Goal: Information Seeking & Learning: Stay updated

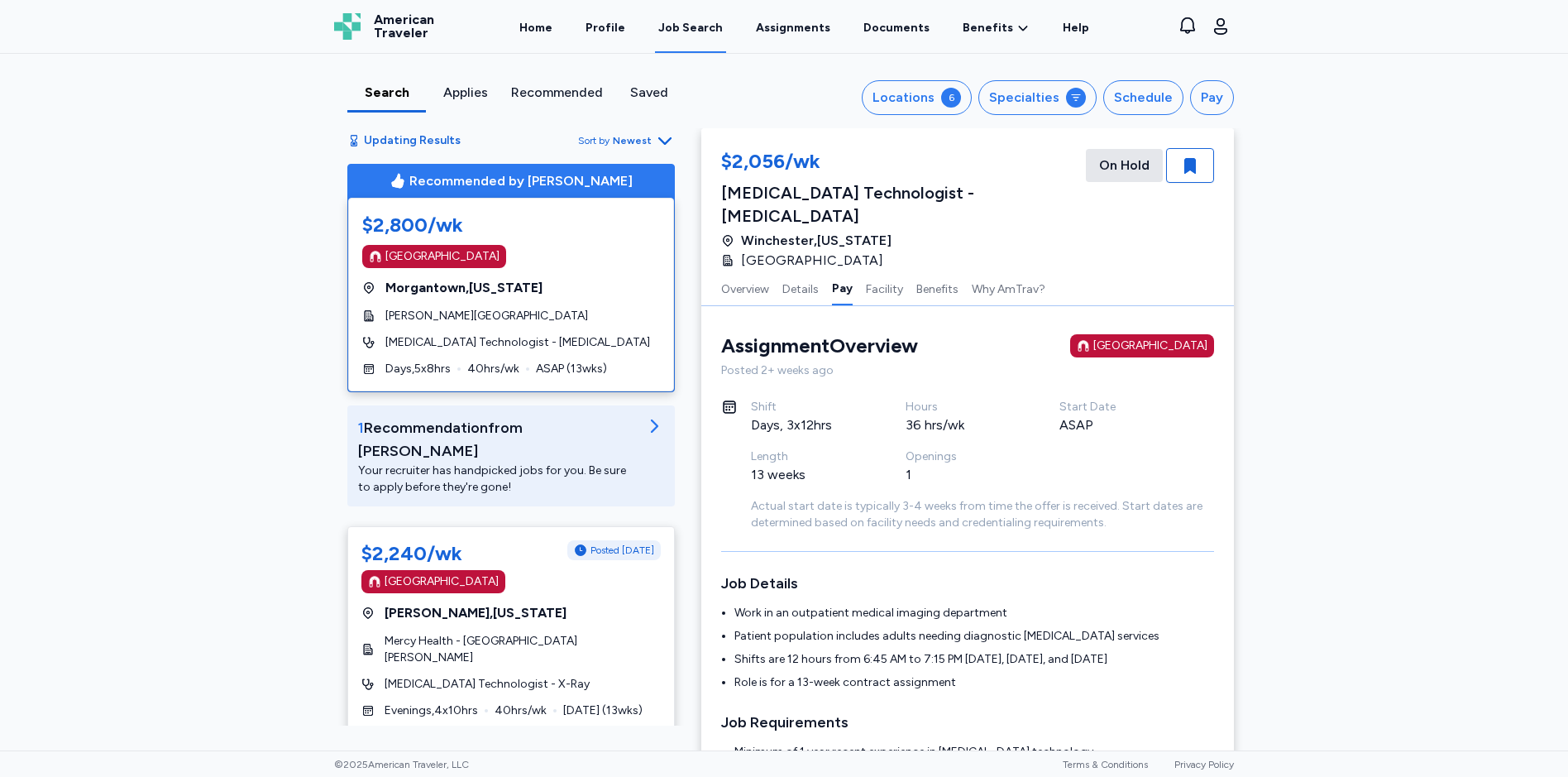
scroll to position [9707, 0]
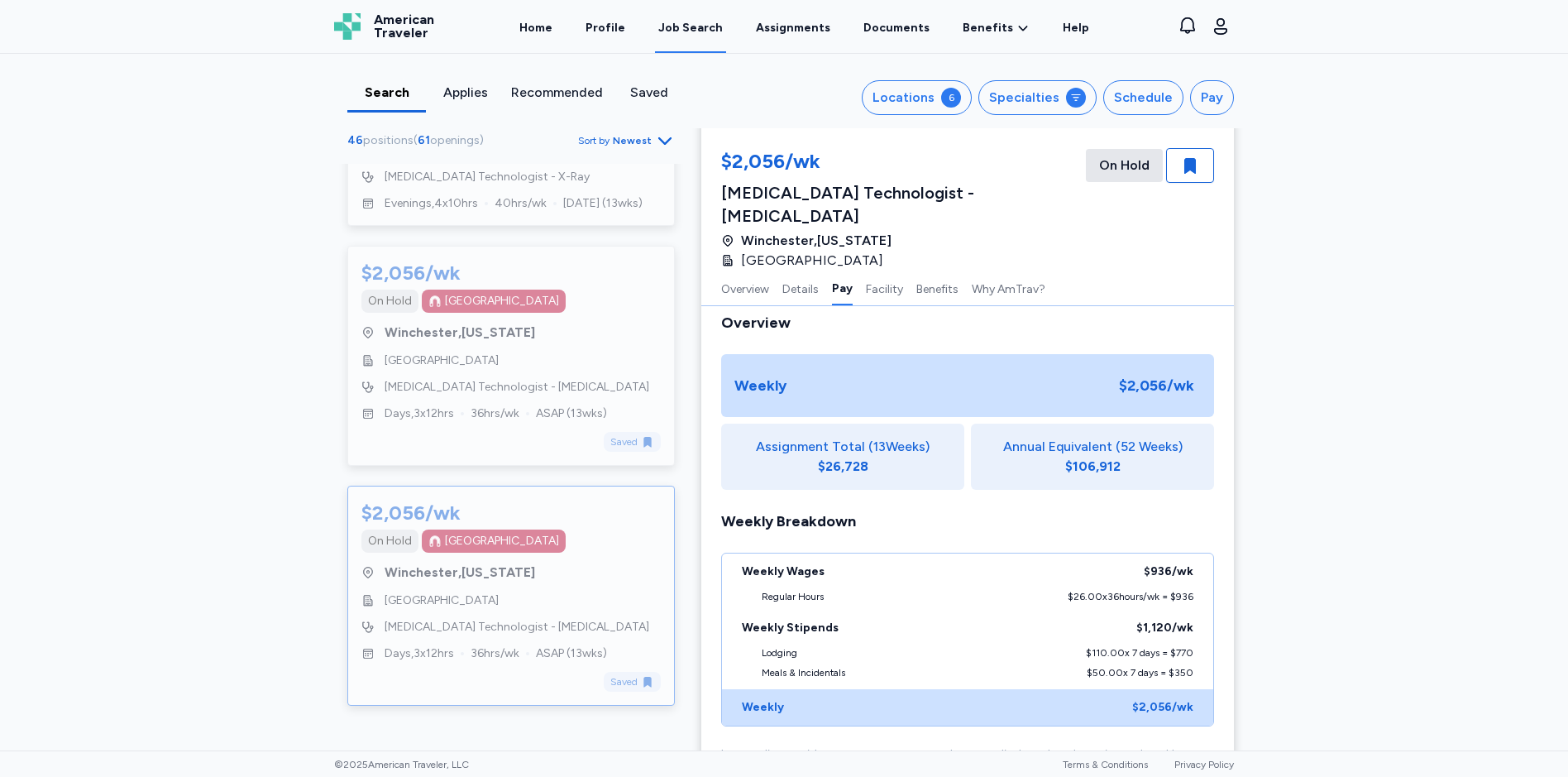
click at [658, 141] on icon "button" at bounding box center [665, 140] width 20 height 20
click at [553, 246] on div "Newest" at bounding box center [570, 246] width 199 height 33
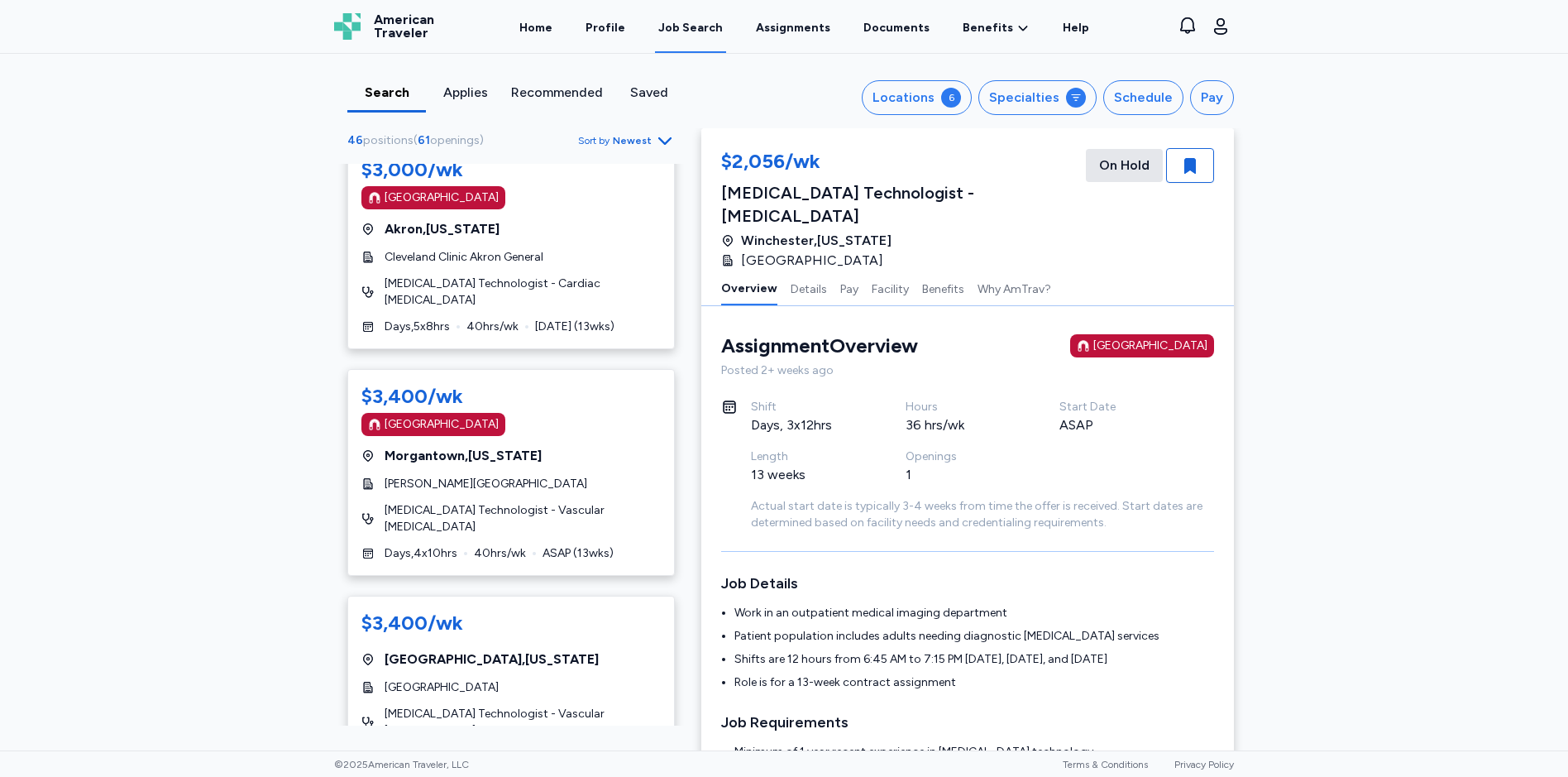
scroll to position [3889, 0]
